Goal: Task Accomplishment & Management: Manage account settings

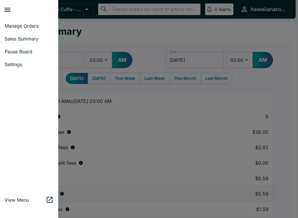
select select "03:00"
click at [11, 10] on icon "close drawer" at bounding box center [7, 10] width 8 height 8
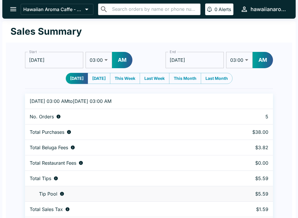
click at [12, 9] on icon "open drawer" at bounding box center [13, 9] width 6 height 4
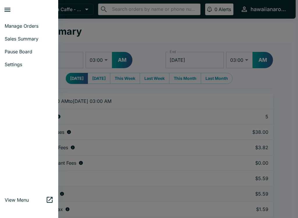
click at [32, 31] on link "Manage Orders" at bounding box center [29, 26] width 58 height 13
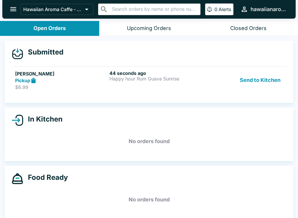
click at [210, 79] on div "Send to Kitchen" at bounding box center [243, 80] width 79 height 20
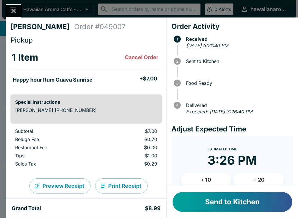
click at [236, 201] on button "Send to Kitchen" at bounding box center [233, 202] width 120 height 20
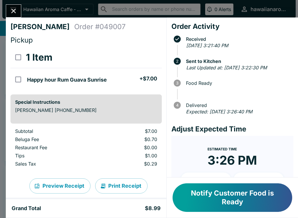
click at [233, 192] on button "Notify Customer Food is Ready" at bounding box center [233, 197] width 120 height 29
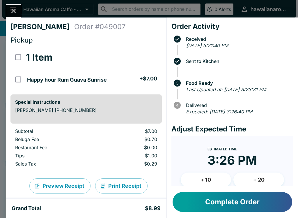
click at [230, 200] on button "Complete Order" at bounding box center [233, 202] width 120 height 20
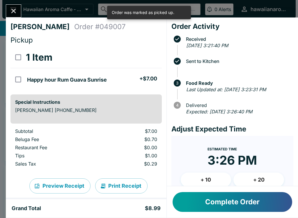
click at [13, 12] on icon "Close" at bounding box center [13, 11] width 5 height 5
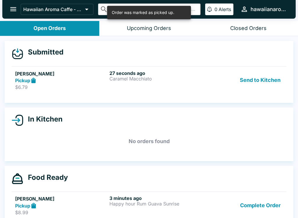
click at [50, 83] on div "Pickup" at bounding box center [61, 80] width 92 height 7
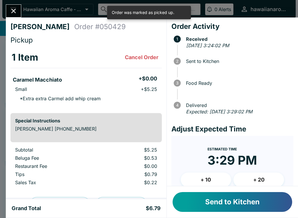
click at [226, 204] on button "Send to Kitchen" at bounding box center [233, 202] width 120 height 20
